Goal: Share content: Share content

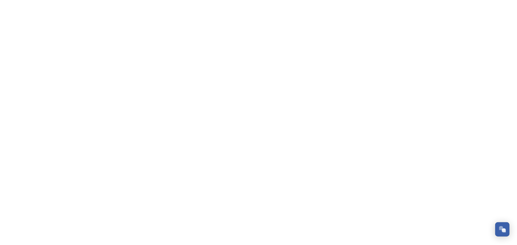
scroll to position [54, 0]
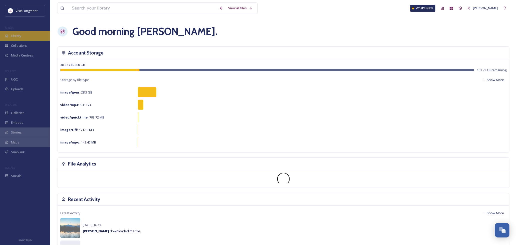
click at [20, 31] on div "Library" at bounding box center [25, 36] width 50 height 10
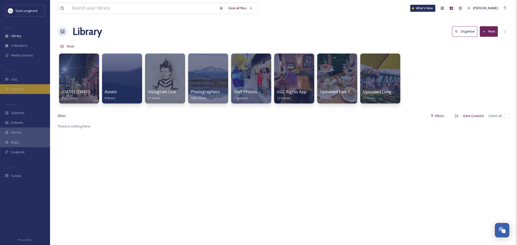
click at [18, 90] on span "Uploads" at bounding box center [17, 89] width 13 height 5
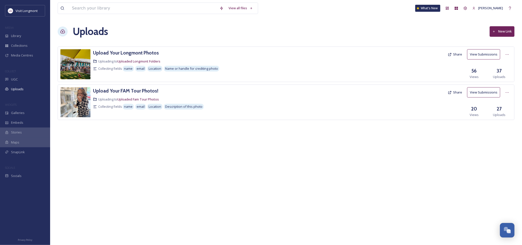
click at [497, 33] on button "New Link" at bounding box center [501, 31] width 25 height 10
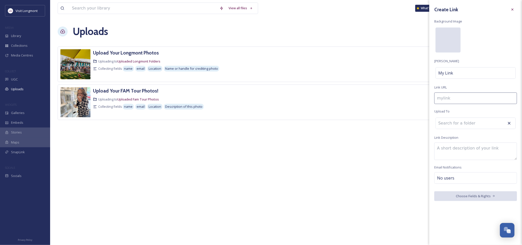
click at [448, 32] on div at bounding box center [447, 40] width 25 height 25
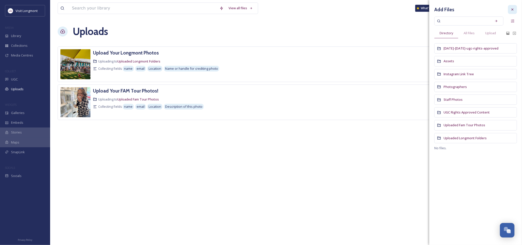
click at [513, 9] on icon at bounding box center [512, 10] width 4 height 4
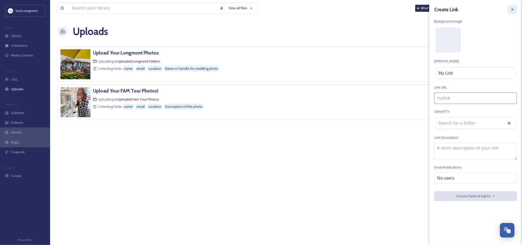
click at [515, 10] on div at bounding box center [512, 9] width 9 height 9
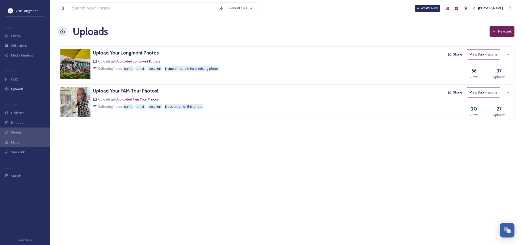
click at [499, 34] on button "New Link" at bounding box center [501, 31] width 25 height 10
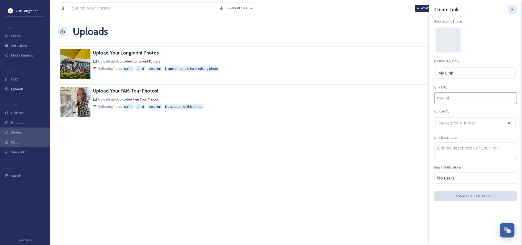
click at [512, 11] on icon at bounding box center [512, 10] width 4 height 4
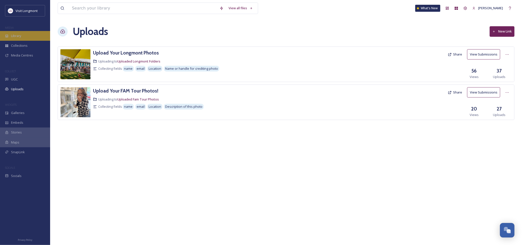
click at [17, 36] on span "Library" at bounding box center [16, 36] width 10 height 5
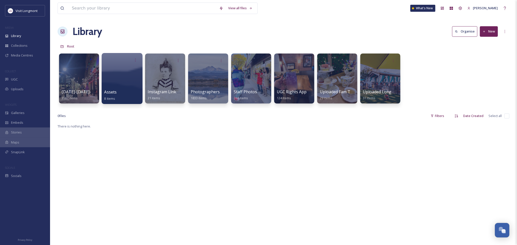
click at [116, 89] on div at bounding box center [122, 78] width 41 height 51
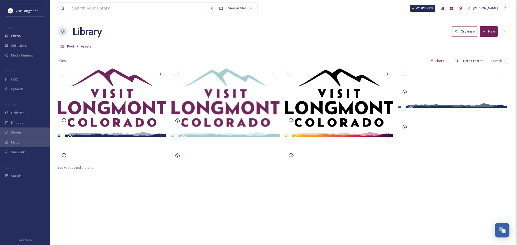
click at [487, 32] on button "New" at bounding box center [489, 31] width 18 height 10
click at [486, 41] on span "File Upload" at bounding box center [487, 43] width 17 height 5
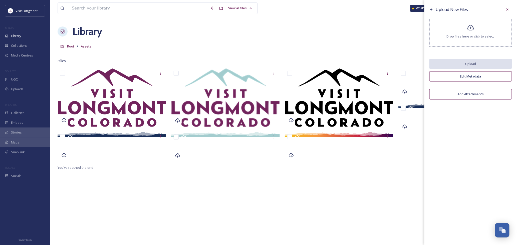
click at [471, 31] on icon at bounding box center [471, 27] width 7 height 7
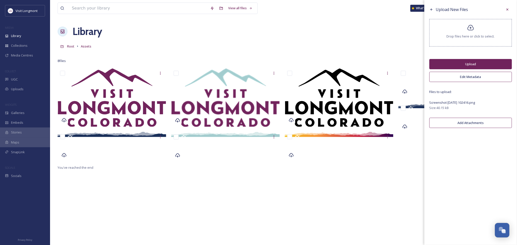
click at [471, 66] on button "Upload" at bounding box center [471, 64] width 83 height 10
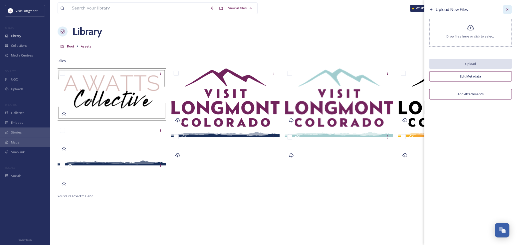
click at [509, 10] on icon at bounding box center [508, 10] width 4 height 4
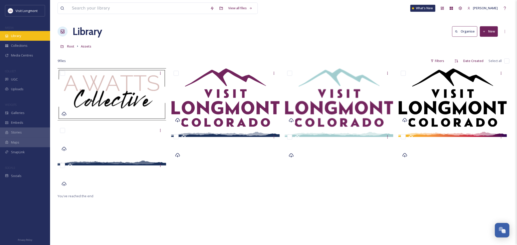
click at [30, 39] on div "Library" at bounding box center [25, 36] width 50 height 10
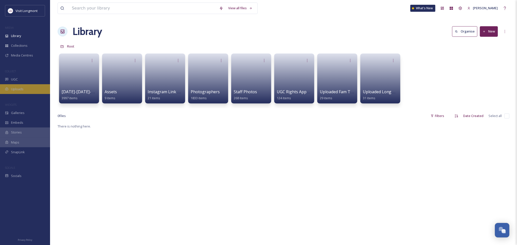
click at [13, 87] on span "Uploads" at bounding box center [17, 89] width 13 height 5
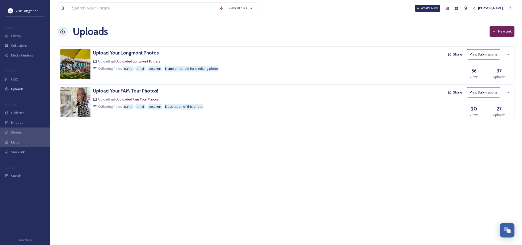
click at [504, 30] on button "New Link" at bounding box center [501, 31] width 25 height 10
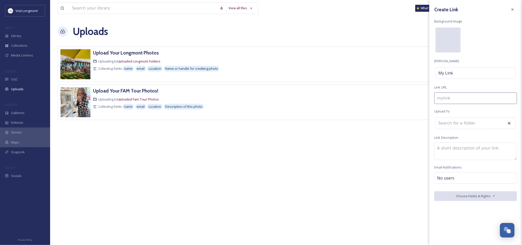
click at [444, 35] on div at bounding box center [447, 40] width 25 height 25
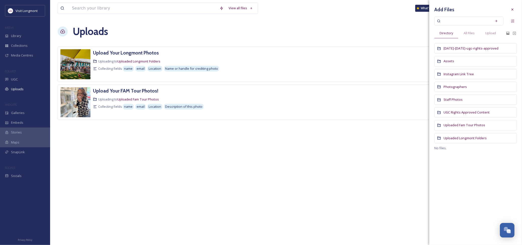
click at [454, 61] on div "Assets" at bounding box center [475, 61] width 83 height 10
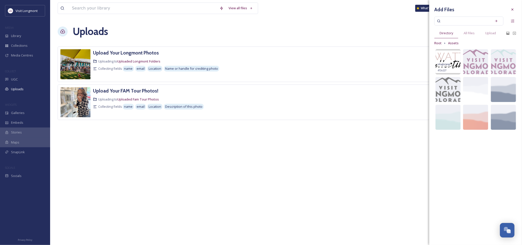
click at [447, 56] on img at bounding box center [447, 61] width 25 height 25
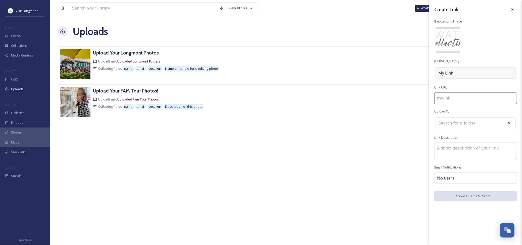
click at [451, 73] on span "My Link" at bounding box center [445, 73] width 15 height 6
click at [451, 73] on input at bounding box center [475, 73] width 83 height 12
type input "a"
type input "A."
type input "a-"
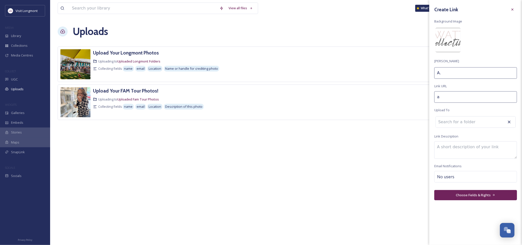
type input "A."
type input "a-w"
type input "A. W"
type input "a-wa"
type input "A. Wa"
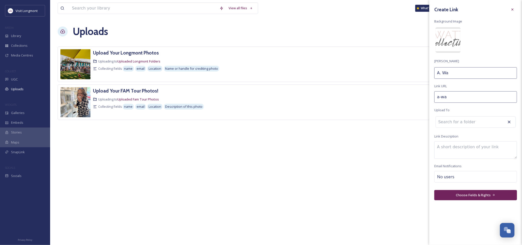
type input "a-wat"
type input "A. Wat"
type input "a-watt"
type input "A. Watt"
type input "a-[PERSON_NAME]"
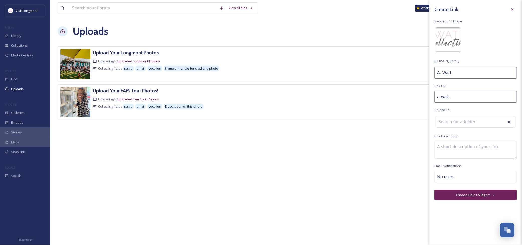
type input "[PERSON_NAME]"
type input "a-[PERSON_NAME]-"
type input "[PERSON_NAME]"
type input "a-[PERSON_NAME]-u"
type input "[PERSON_NAME] U"
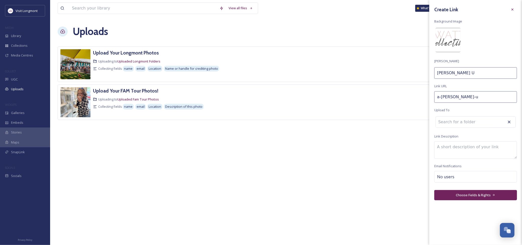
type input "a-[PERSON_NAME]-up"
type input "[PERSON_NAME] Up"
type input "a-[PERSON_NAME]-upl"
type input "[PERSON_NAME] Upl"
type input "a-[PERSON_NAME]-uplo"
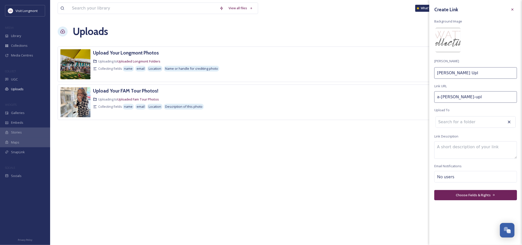
type input "[PERSON_NAME] Uplo"
type input "a-[PERSON_NAME]-uploa"
type input "[PERSON_NAME] Uploa"
type input "a-[PERSON_NAME]-upload"
type input "[PERSON_NAME] Upload"
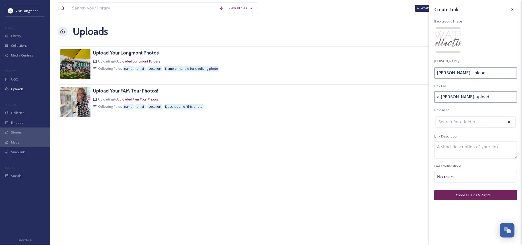
type input "a-[PERSON_NAME]-uploads"
type input "[PERSON_NAME] Uploads"
click at [452, 124] on input at bounding box center [463, 123] width 55 height 11
click at [450, 152] on textarea at bounding box center [475, 152] width 83 height 18
click at [450, 177] on span "No users" at bounding box center [445, 178] width 17 height 6
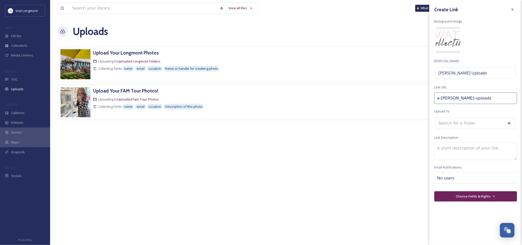
click at [453, 151] on textarea at bounding box center [475, 152] width 83 height 18
click at [469, 197] on button "Choose Fields & Rights" at bounding box center [475, 197] width 83 height 10
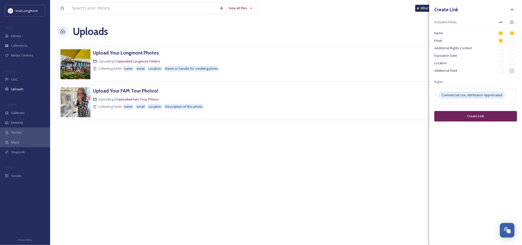
click at [499, 40] on input "checkbox" at bounding box center [500, 40] width 5 height 5
click at [500, 41] on input "checkbox" at bounding box center [500, 40] width 5 height 5
checkbox input "true"
click at [510, 41] on input "checkbox" at bounding box center [511, 40] width 5 height 5
checkbox input "true"
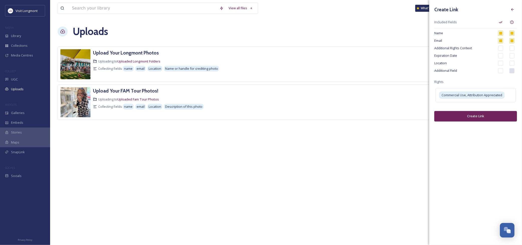
click at [500, 41] on input "checkbox" at bounding box center [500, 40] width 5 height 5
checkbox input "true"
click at [500, 47] on input "checkbox" at bounding box center [500, 48] width 5 height 5
checkbox input "true"
click at [500, 41] on input "checkbox" at bounding box center [500, 40] width 5 height 5
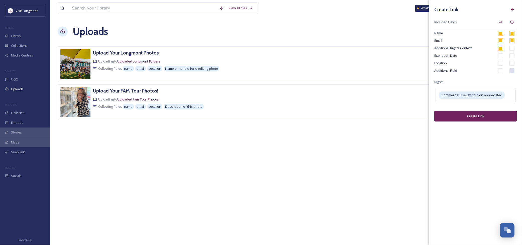
checkbox input "true"
click at [502, 48] on input "checkbox" at bounding box center [500, 48] width 5 height 5
checkbox input "false"
click at [499, 41] on input "checkbox" at bounding box center [500, 40] width 5 height 5
checkbox input "true"
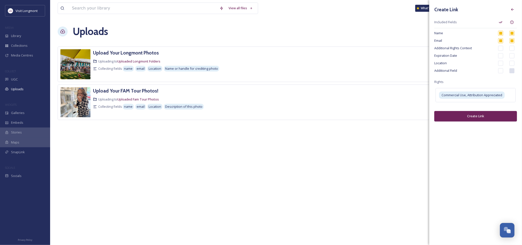
click at [512, 39] on input "checkbox" at bounding box center [511, 40] width 5 height 5
checkbox input "false"
click at [500, 64] on input "checkbox" at bounding box center [500, 63] width 5 height 5
checkbox input "true"
click at [511, 63] on input "checkbox" at bounding box center [511, 63] width 5 height 5
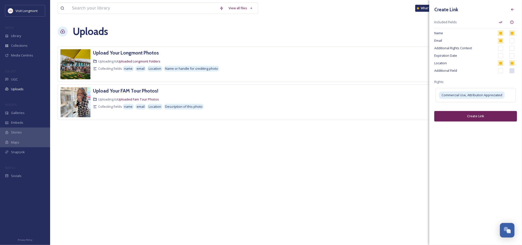
checkbox input "true"
click at [500, 41] on input "checkbox" at bounding box center [500, 40] width 5 height 5
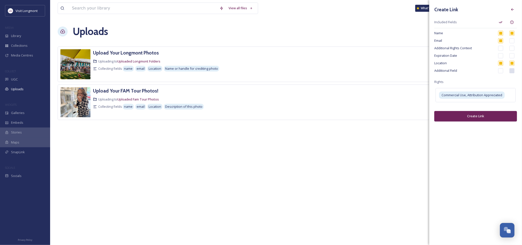
click at [500, 41] on input "checkbox" at bounding box center [500, 40] width 5 height 5
checkbox input "true"
click at [500, 71] on input "checkbox" at bounding box center [500, 70] width 5 height 5
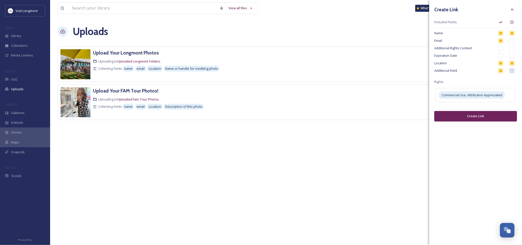
checkbox input "true"
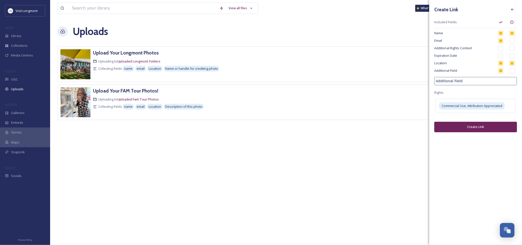
click at [460, 81] on input "Additional Field" at bounding box center [475, 81] width 83 height 8
drag, startPoint x: 462, startPoint y: 81, endPoint x: 419, endPoint y: 78, distance: 43.4
click at [419, 78] on div "View all files What's New [PERSON_NAME] Uploads New Link Upload Your Longmont P…" at bounding box center [286, 122] width 472 height 245
click at [467, 82] on input "Additional Field" at bounding box center [475, 81] width 83 height 8
drag, startPoint x: 466, startPoint y: 81, endPoint x: 426, endPoint y: 80, distance: 40.6
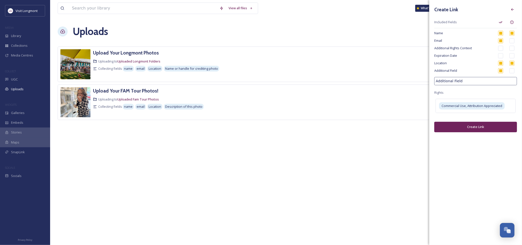
click at [424, 81] on div "View all files What's New [PERSON_NAME] Uploads New Link Upload Your Longmont P…" at bounding box center [286, 122] width 472 height 245
type input "Notes"
click at [487, 91] on div "Create Link Included Fields Name Email Additional Rights Context Expiration Dat…" at bounding box center [475, 69] width 93 height 138
click at [502, 108] on span "Commercial Use, Attribution Appreciated" at bounding box center [471, 106] width 61 height 5
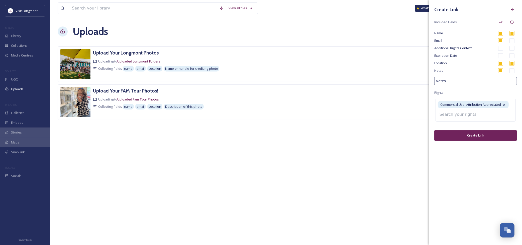
click at [474, 115] on input at bounding box center [464, 114] width 55 height 11
click at [461, 116] on input at bounding box center [464, 114] width 55 height 11
click at [488, 114] on input at bounding box center [464, 114] width 55 height 11
click at [462, 118] on input at bounding box center [464, 114] width 55 height 11
click at [449, 114] on input at bounding box center [464, 114] width 55 height 11
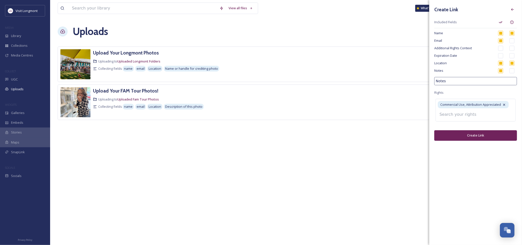
click at [449, 114] on input at bounding box center [464, 114] width 55 height 11
click at [474, 117] on input at bounding box center [464, 114] width 55 height 11
type input "c"
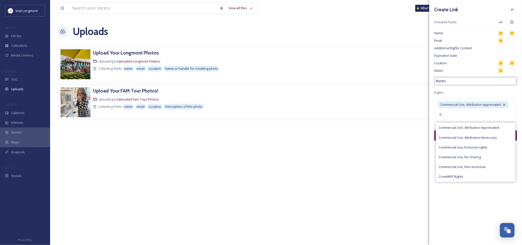
drag, startPoint x: 453, startPoint y: 117, endPoint x: 427, endPoint y: 114, distance: 26.3
click at [427, 114] on div "View all files What's New [PERSON_NAME] Uploads New Link Upload Your Longmont P…" at bounding box center [286, 122] width 472 height 245
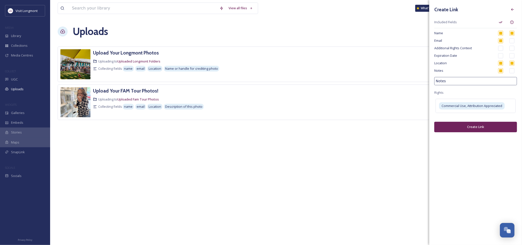
click at [478, 136] on div "Create Link Included Fields Name Email Additional Rights Context Expiration Dat…" at bounding box center [475, 69] width 93 height 138
click at [479, 129] on button "Create Link" at bounding box center [475, 127] width 83 height 10
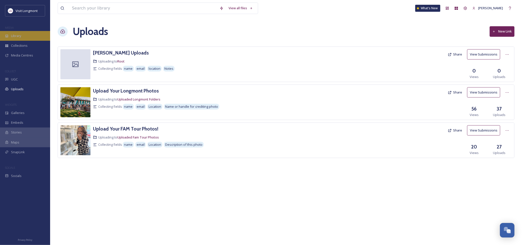
click at [26, 38] on div "Library" at bounding box center [25, 36] width 50 height 10
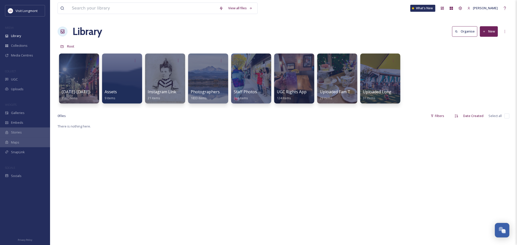
click at [490, 33] on button "New" at bounding box center [489, 31] width 18 height 10
click at [482, 61] on span "Folder" at bounding box center [484, 62] width 10 height 5
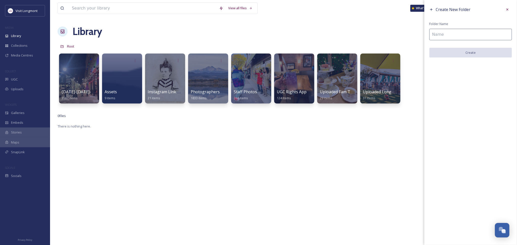
click at [437, 33] on input at bounding box center [471, 35] width 83 height 12
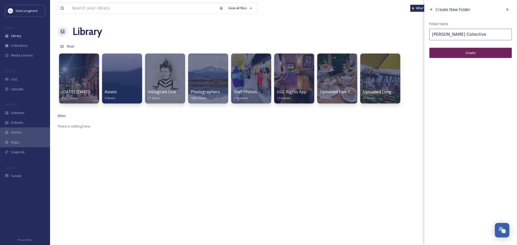
type input "[PERSON_NAME] Collective"
click at [464, 54] on button "Create" at bounding box center [471, 53] width 83 height 10
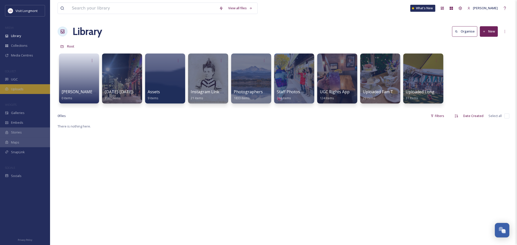
click at [9, 89] on div "Uploads" at bounding box center [25, 89] width 50 height 10
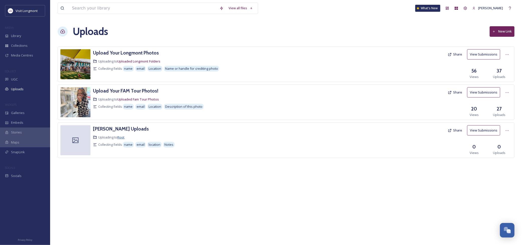
click at [120, 136] on span "Root" at bounding box center [120, 137] width 7 height 5
click at [509, 129] on div at bounding box center [506, 130] width 9 height 9
click at [496, 150] on span "Edit" at bounding box center [498, 151] width 6 height 5
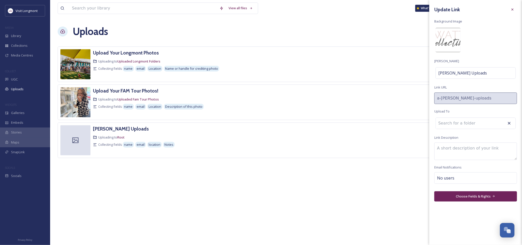
click at [464, 124] on input at bounding box center [463, 123] width 55 height 11
click at [455, 138] on span "[PERSON_NAME] Collective" at bounding box center [463, 136] width 51 height 6
type input "[PERSON_NAME] Collective"
click at [475, 196] on button "Choose Fields & Rights" at bounding box center [475, 197] width 83 height 10
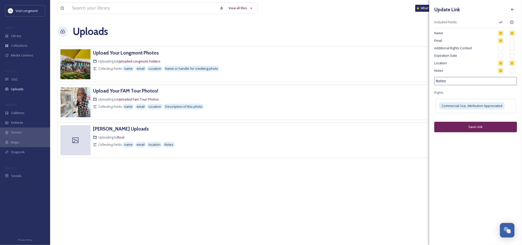
click at [471, 127] on button "Save Link" at bounding box center [475, 127] width 83 height 10
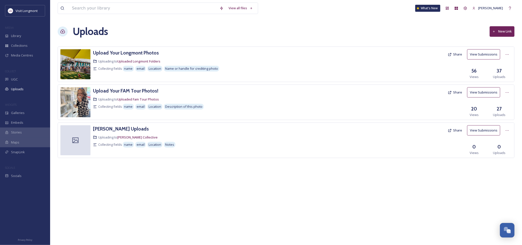
click at [109, 125] on div "[PERSON_NAME] Uploads Uploading to [PERSON_NAME] Collective Collecting fields n…" at bounding box center [286, 141] width 457 height 36
click at [109, 128] on h3 "[PERSON_NAME] Uploads" at bounding box center [121, 129] width 56 height 6
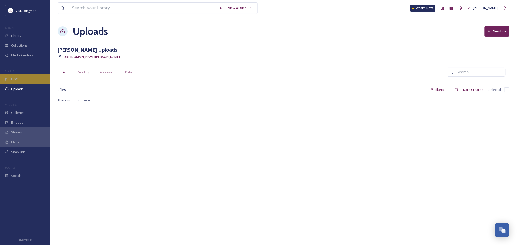
click at [23, 84] on div "UGC" at bounding box center [25, 80] width 50 height 10
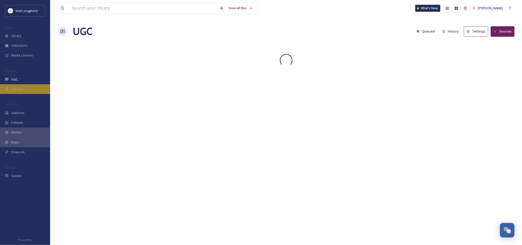
click at [22, 88] on span "Uploads" at bounding box center [17, 89] width 13 height 5
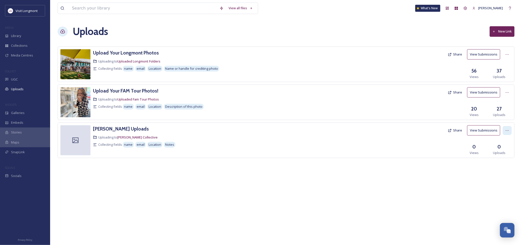
click at [508, 132] on icon at bounding box center [507, 131] width 4 height 4
click at [501, 151] on div "Edit" at bounding box center [501, 152] width 19 height 10
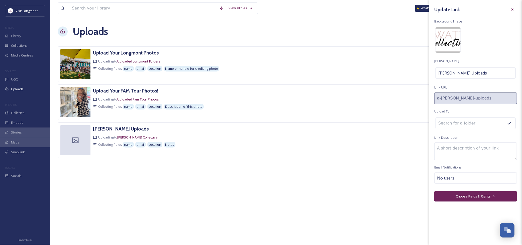
click at [445, 41] on img at bounding box center [447, 40] width 25 height 25
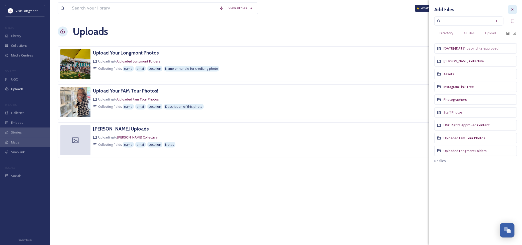
click at [512, 10] on icon at bounding box center [512, 10] width 2 height 2
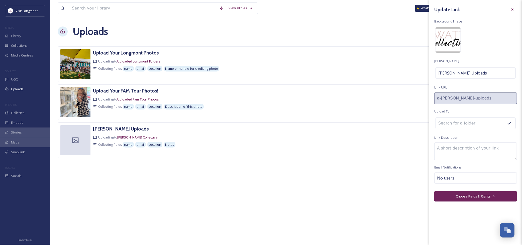
click at [444, 39] on img at bounding box center [447, 40] width 25 height 25
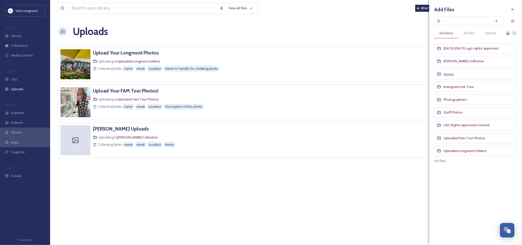
click at [444, 75] on span "Assets" at bounding box center [448, 74] width 11 height 5
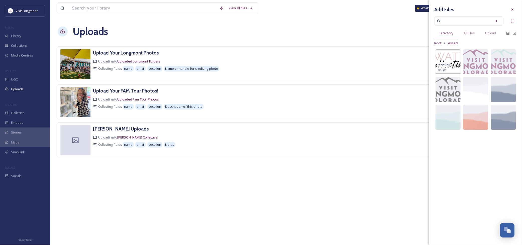
click at [446, 62] on div "image/png" at bounding box center [444, 64] width 14 height 5
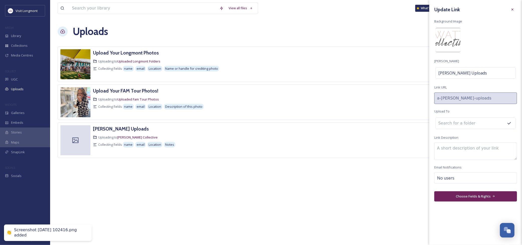
click at [485, 198] on button "Choose Fields & Rights" at bounding box center [475, 197] width 83 height 10
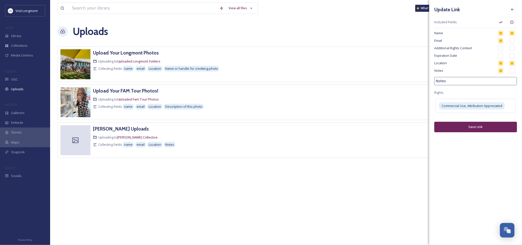
click at [471, 131] on button "Save Link" at bounding box center [475, 127] width 83 height 10
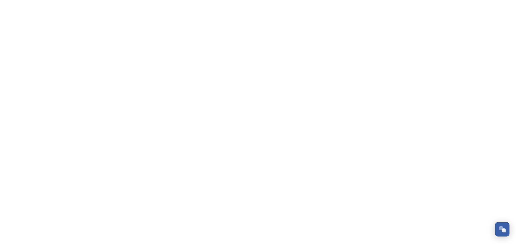
scroll to position [54, 0]
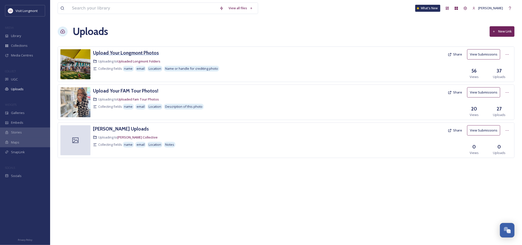
click at [117, 54] on h3 "Upload Your Longmont Photos" at bounding box center [126, 53] width 66 height 6
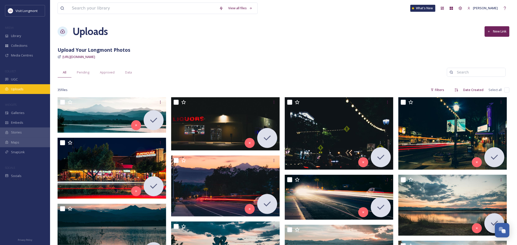
click at [9, 89] on div "Uploads" at bounding box center [25, 89] width 50 height 10
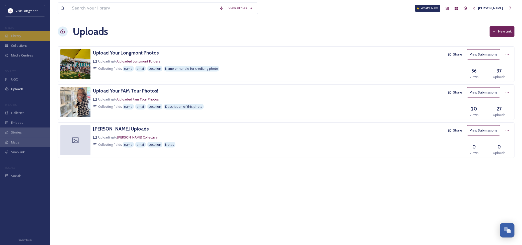
click at [10, 34] on div "Library" at bounding box center [25, 36] width 50 height 10
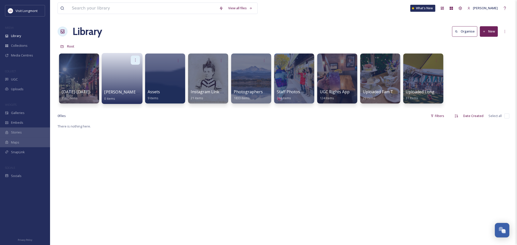
click at [135, 59] on icon at bounding box center [136, 60] width 4 height 4
click at [131, 70] on span "Edit / Share" at bounding box center [123, 71] width 18 height 5
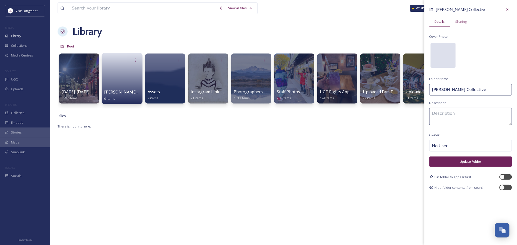
click at [448, 54] on div at bounding box center [443, 55] width 25 height 25
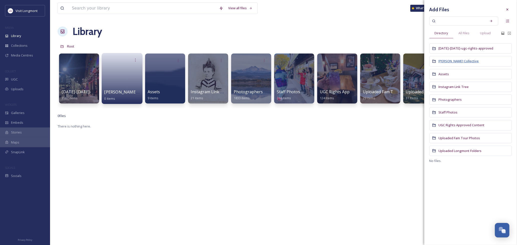
click at [448, 60] on span "[PERSON_NAME] Collective" at bounding box center [459, 61] width 40 height 5
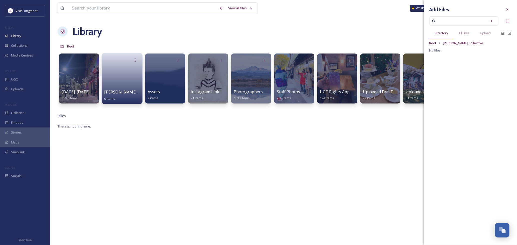
click at [444, 32] on span "Directory" at bounding box center [442, 33] width 14 height 5
click at [463, 34] on span "All Files" at bounding box center [464, 33] width 11 height 5
click at [439, 34] on span "Directory" at bounding box center [442, 33] width 14 height 5
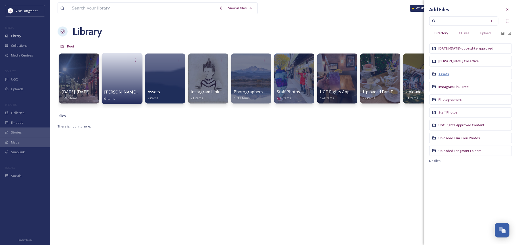
click at [443, 75] on span "Assets" at bounding box center [444, 74] width 11 height 5
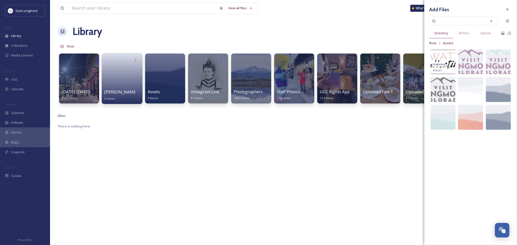
click at [442, 61] on img at bounding box center [443, 61] width 25 height 25
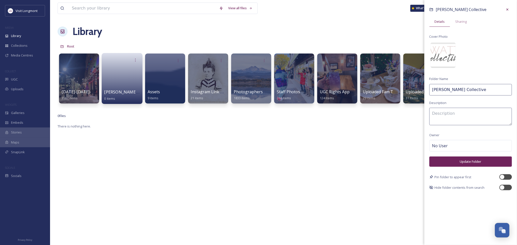
click at [475, 164] on button "Update Folder" at bounding box center [471, 162] width 83 height 10
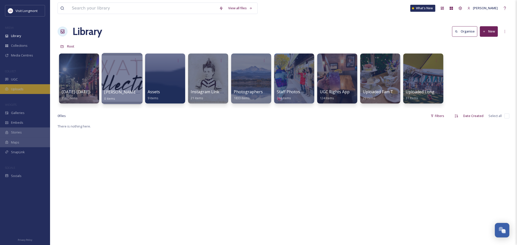
click at [20, 91] on span "Uploads" at bounding box center [17, 89] width 13 height 5
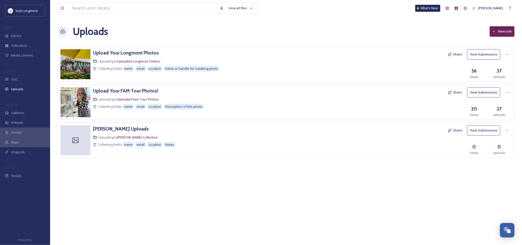
click at [75, 140] on icon at bounding box center [76, 141] width 8 height 8
click at [80, 140] on div at bounding box center [75, 140] width 30 height 30
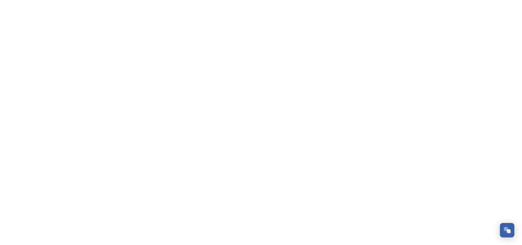
scroll to position [54, 0]
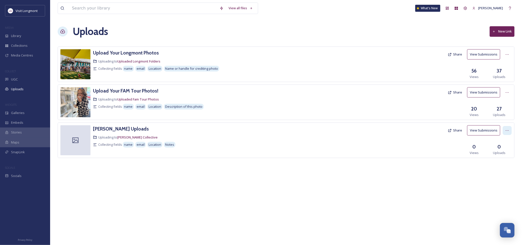
click at [505, 131] on icon at bounding box center [507, 131] width 4 height 4
click at [498, 143] on span "View Link" at bounding box center [502, 141] width 14 height 5
click at [8, 32] on div "Library" at bounding box center [25, 36] width 50 height 10
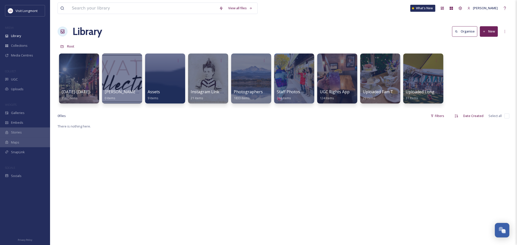
click at [122, 75] on div at bounding box center [122, 79] width 40 height 50
click at [173, 81] on div at bounding box center [165, 78] width 41 height 51
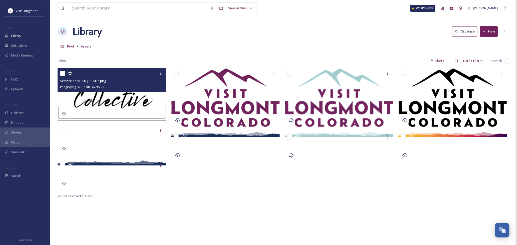
click at [62, 74] on input "checkbox" at bounding box center [62, 73] width 5 height 5
checkbox input "true"
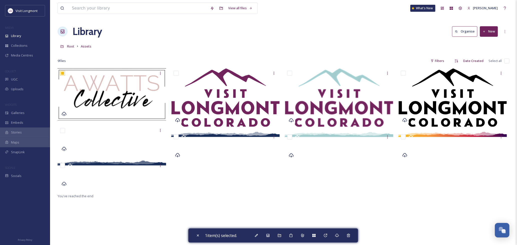
click at [244, 185] on div at bounding box center [226, 130] width 111 height 125
click at [489, 32] on button "New" at bounding box center [489, 31] width 18 height 10
click at [475, 44] on icon at bounding box center [475, 43] width 4 height 3
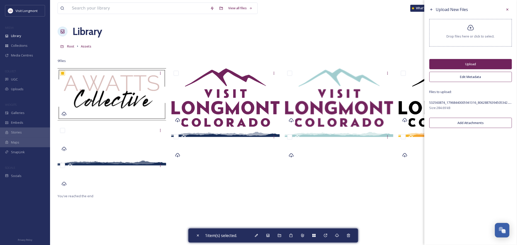
click at [473, 65] on button "Upload" at bounding box center [471, 64] width 83 height 10
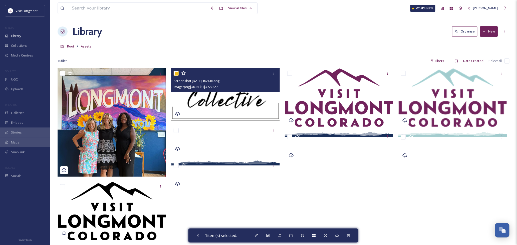
click at [176, 74] on input "checkbox" at bounding box center [176, 73] width 5 height 5
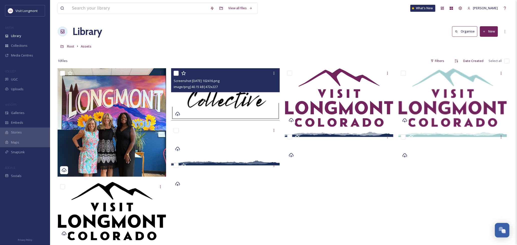
click at [176, 73] on input "checkbox" at bounding box center [176, 73] width 5 height 5
checkbox input "true"
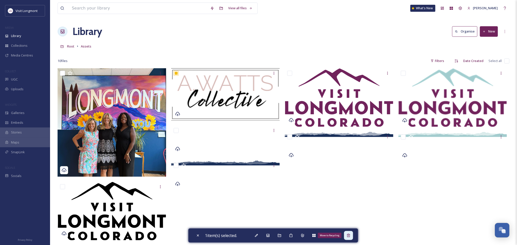
click at [350, 237] on icon at bounding box center [349, 236] width 4 height 4
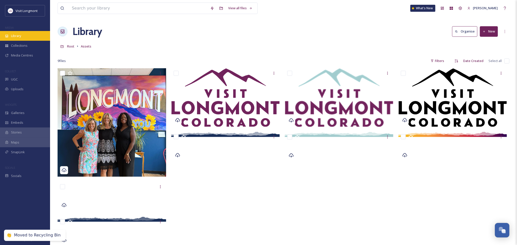
click at [17, 34] on span "Library" at bounding box center [16, 36] width 10 height 5
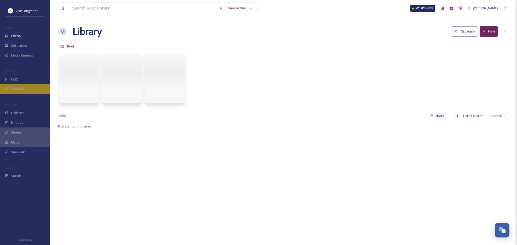
click at [15, 90] on span "Uploads" at bounding box center [17, 89] width 13 height 5
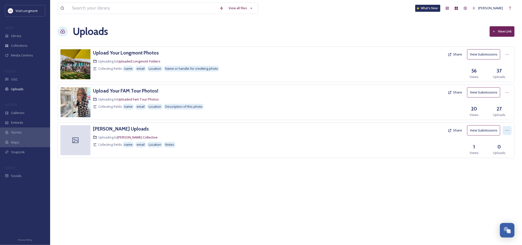
click at [507, 129] on icon at bounding box center [507, 131] width 4 height 4
click at [500, 150] on span "Edit" at bounding box center [498, 151] width 6 height 5
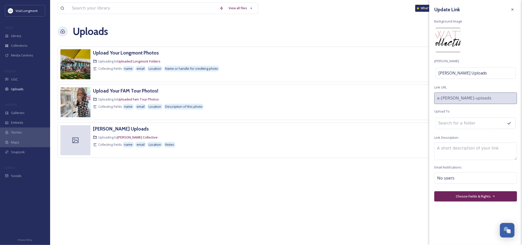
click at [455, 39] on img at bounding box center [447, 40] width 25 height 25
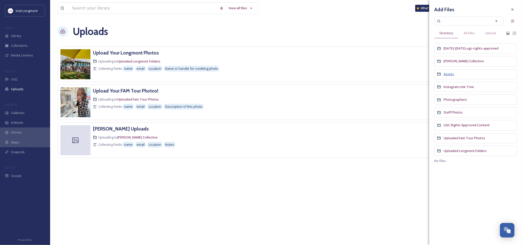
click at [451, 75] on span "Assets" at bounding box center [448, 74] width 11 height 5
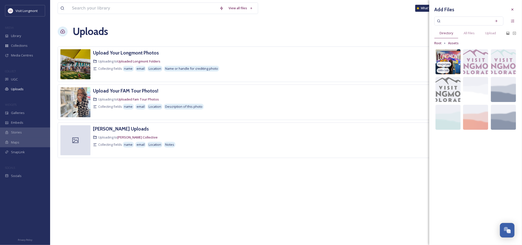
click at [446, 65] on span "image/jpeg" at bounding box center [443, 65] width 13 height 4
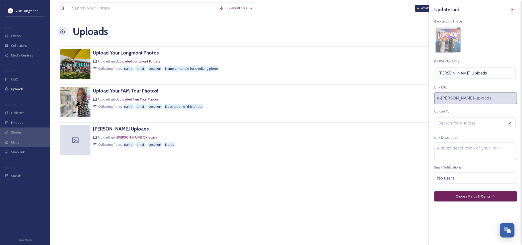
click at [474, 197] on button "Choose Fields & Rights" at bounding box center [475, 197] width 83 height 10
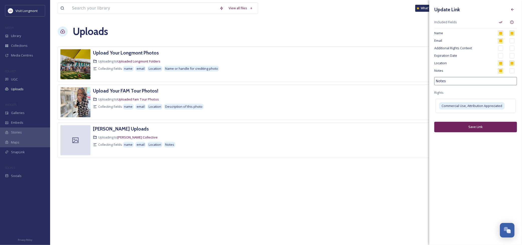
click at [474, 127] on button "Save Link" at bounding box center [475, 127] width 83 height 10
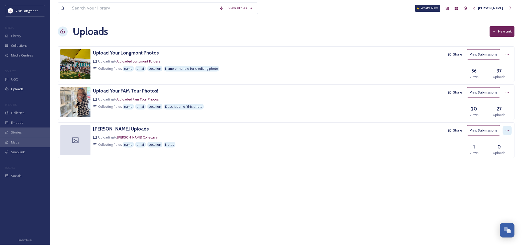
click at [507, 131] on icon at bounding box center [506, 130] width 3 height 1
click at [501, 142] on span "View Link" at bounding box center [502, 141] width 14 height 5
click at [69, 140] on div at bounding box center [75, 140] width 30 height 30
click at [504, 92] on div at bounding box center [506, 92] width 9 height 9
click at [500, 114] on span "Edit" at bounding box center [498, 113] width 6 height 5
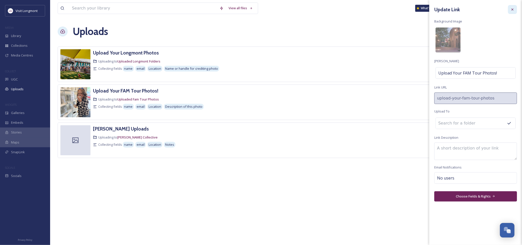
click at [513, 8] on icon at bounding box center [512, 10] width 4 height 4
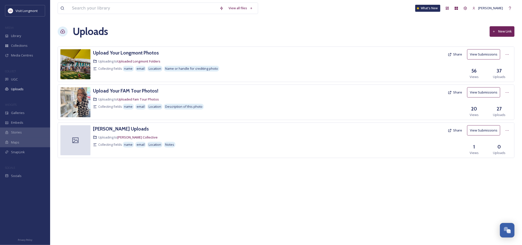
click at [189, 209] on div "View all files What's New Nikki Tooker Uploads New Link Upload Your Longmont Ph…" at bounding box center [286, 122] width 472 height 245
click at [506, 132] on icon at bounding box center [507, 131] width 4 height 4
click at [508, 142] on span "View Link" at bounding box center [502, 141] width 14 height 5
